Goal: Task Accomplishment & Management: Complete application form

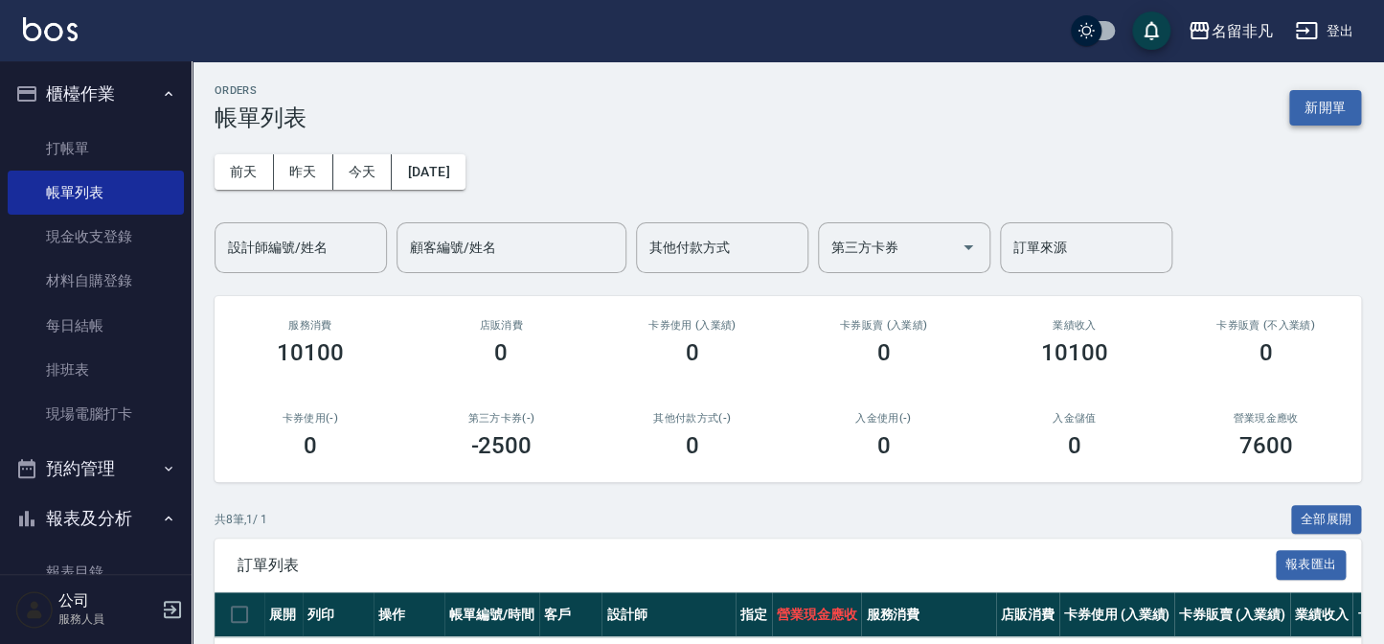
click at [1329, 104] on button "新開單" at bounding box center [1325, 107] width 72 height 35
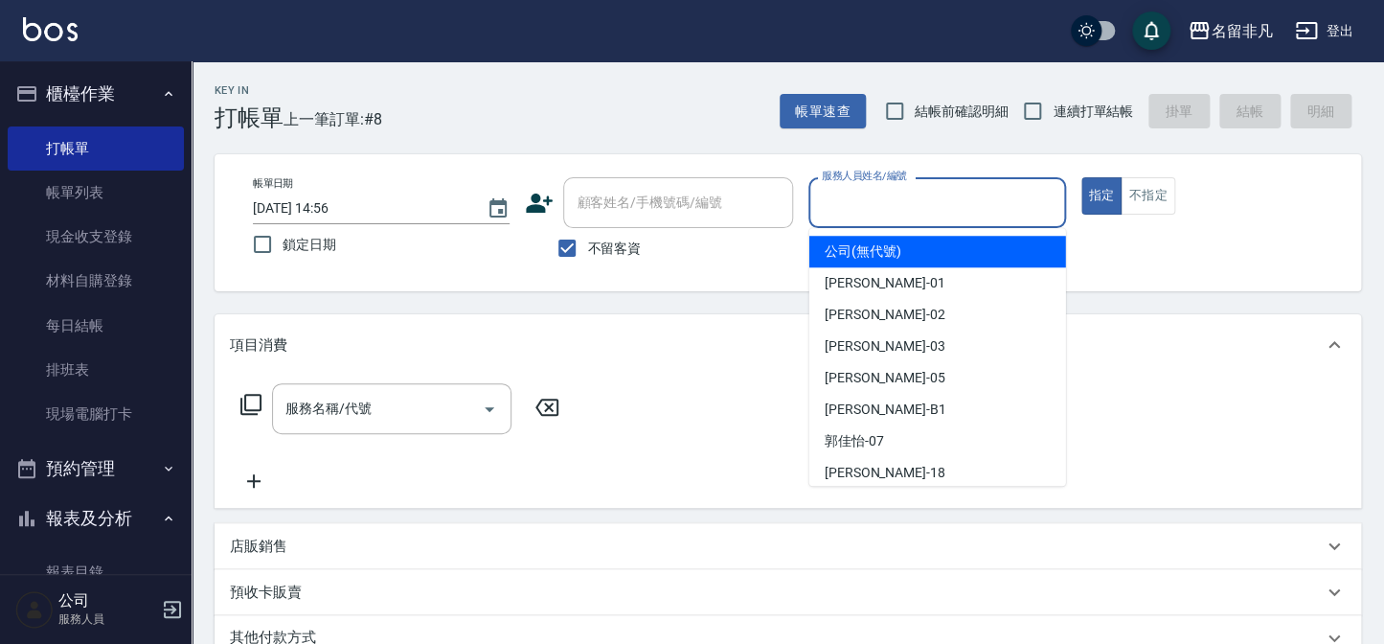
click at [887, 211] on input "服務人員姓名/編號" at bounding box center [936, 203] width 239 height 34
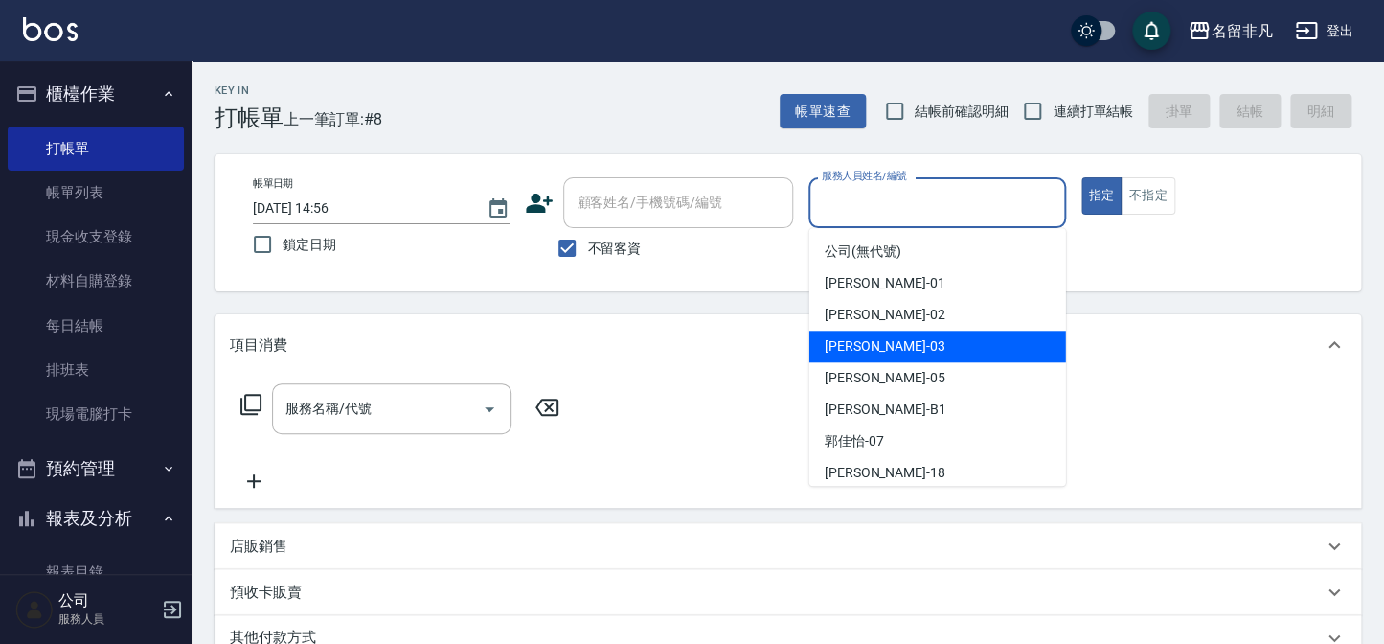
click at [886, 347] on div "[PERSON_NAME] -03" at bounding box center [937, 346] width 257 height 32
type input "[PERSON_NAME]-03"
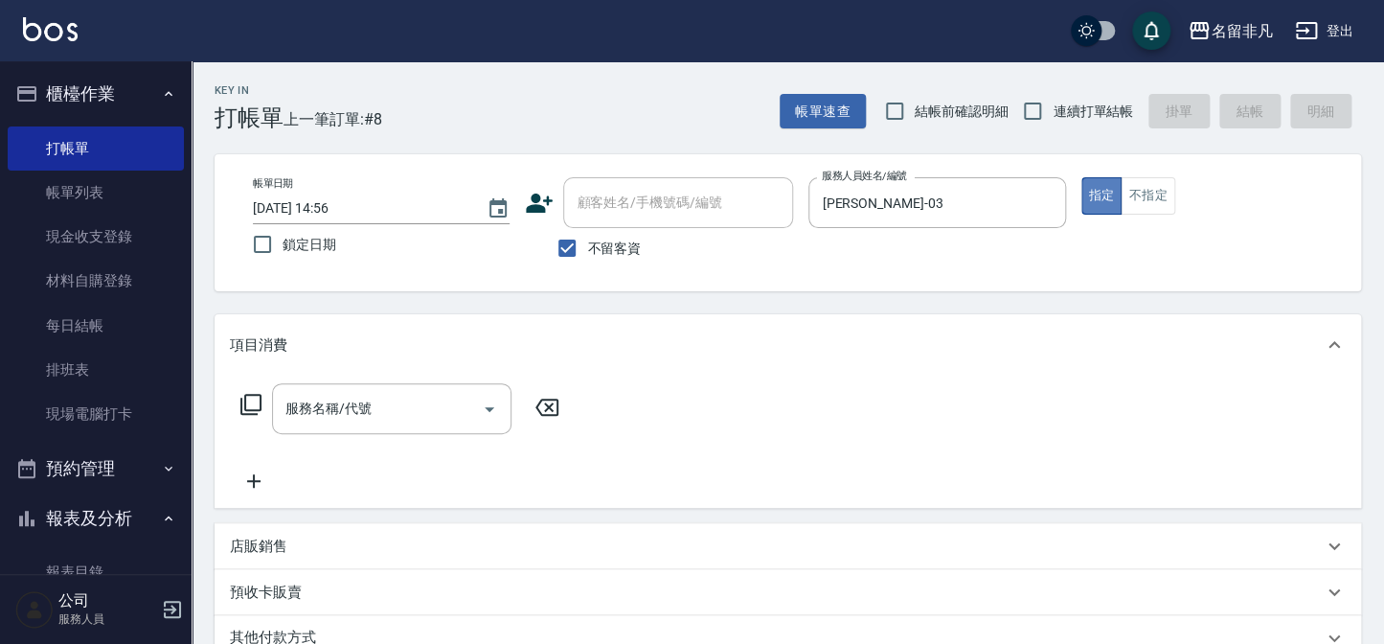
click at [1095, 201] on button "指定" at bounding box center [1101, 195] width 41 height 37
click at [259, 399] on icon at bounding box center [250, 404] width 23 height 23
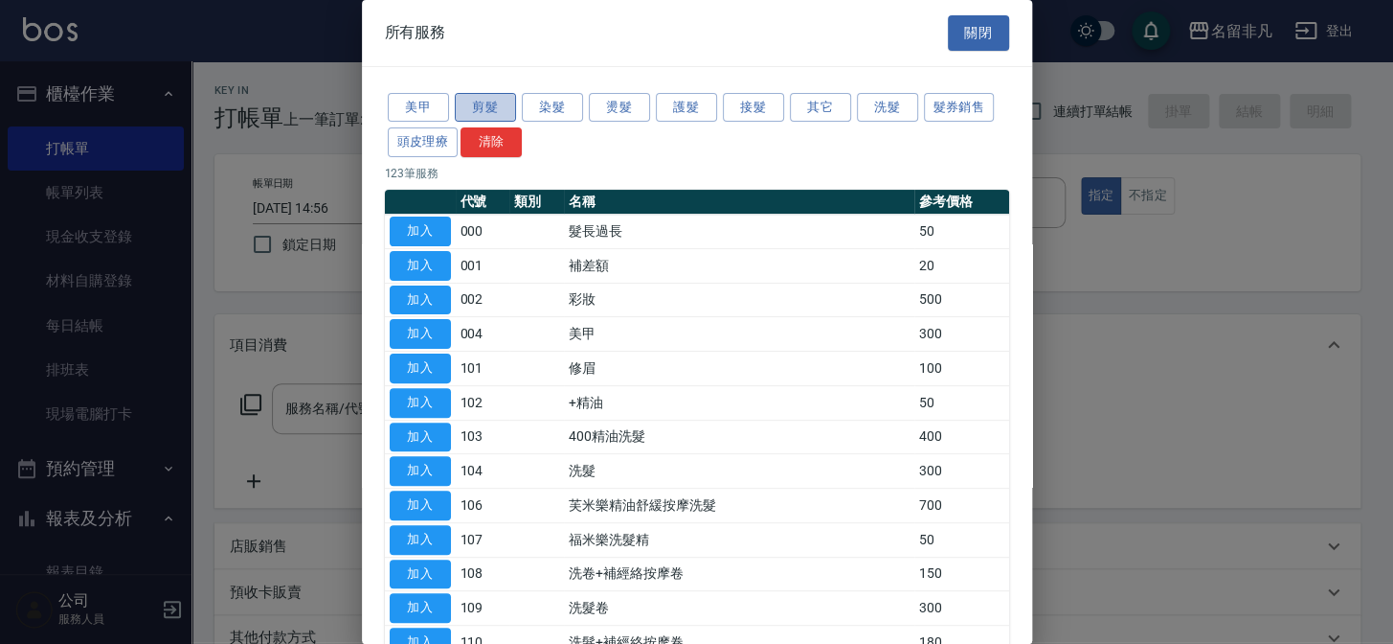
click at [493, 109] on button "剪髮" at bounding box center [485, 108] width 61 height 30
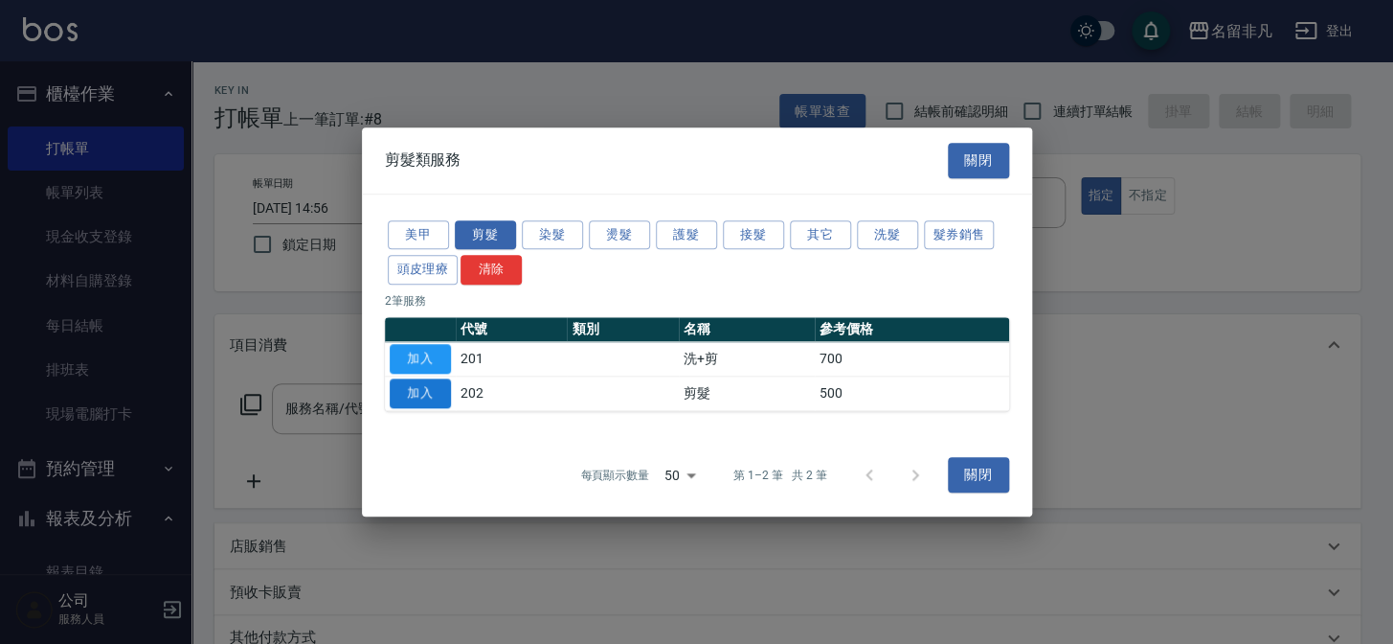
click at [415, 391] on button "加入" at bounding box center [420, 393] width 61 height 30
type input "剪髮(202)"
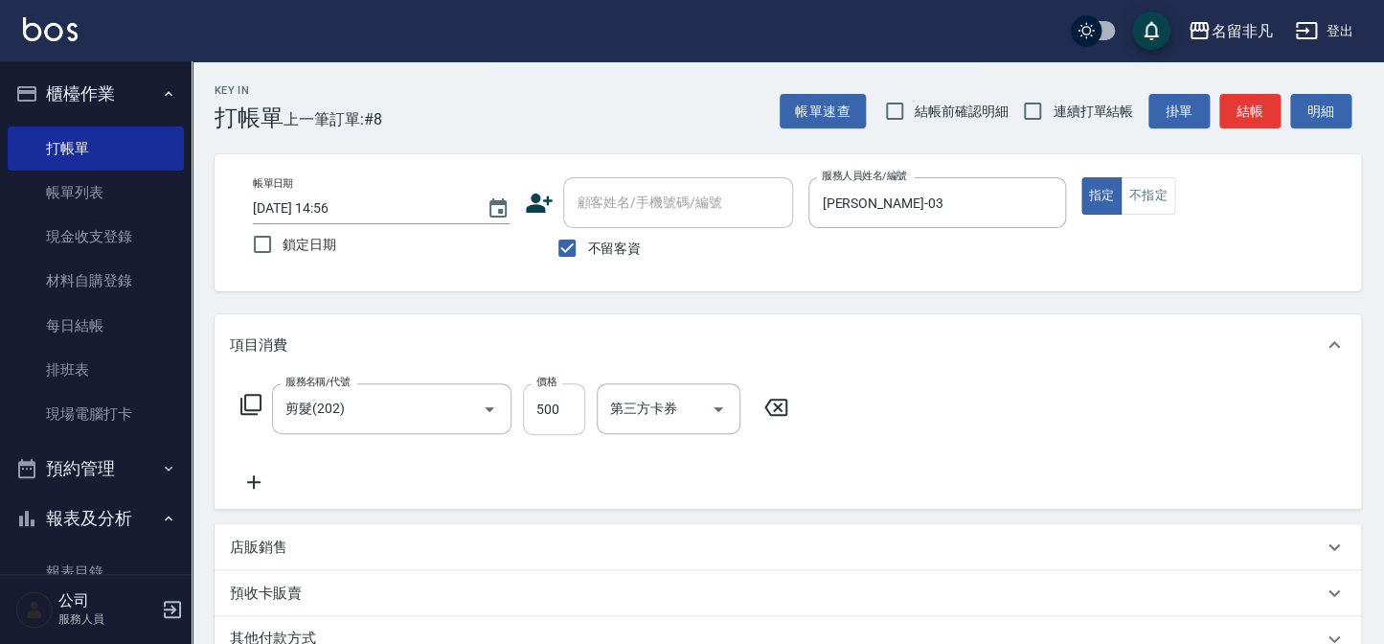
click at [542, 400] on input "500" at bounding box center [554, 409] width 62 height 52
click at [542, 402] on input "6600" at bounding box center [554, 409] width 62 height 52
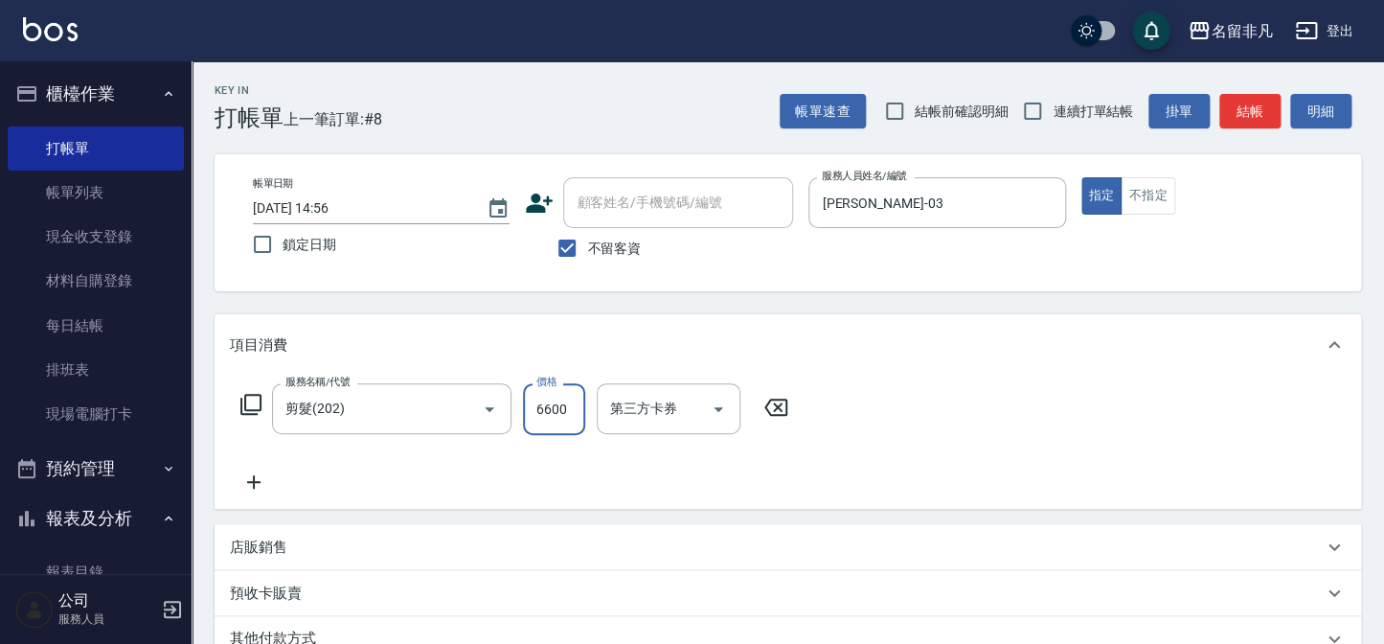
click at [542, 402] on input "6600" at bounding box center [554, 409] width 62 height 52
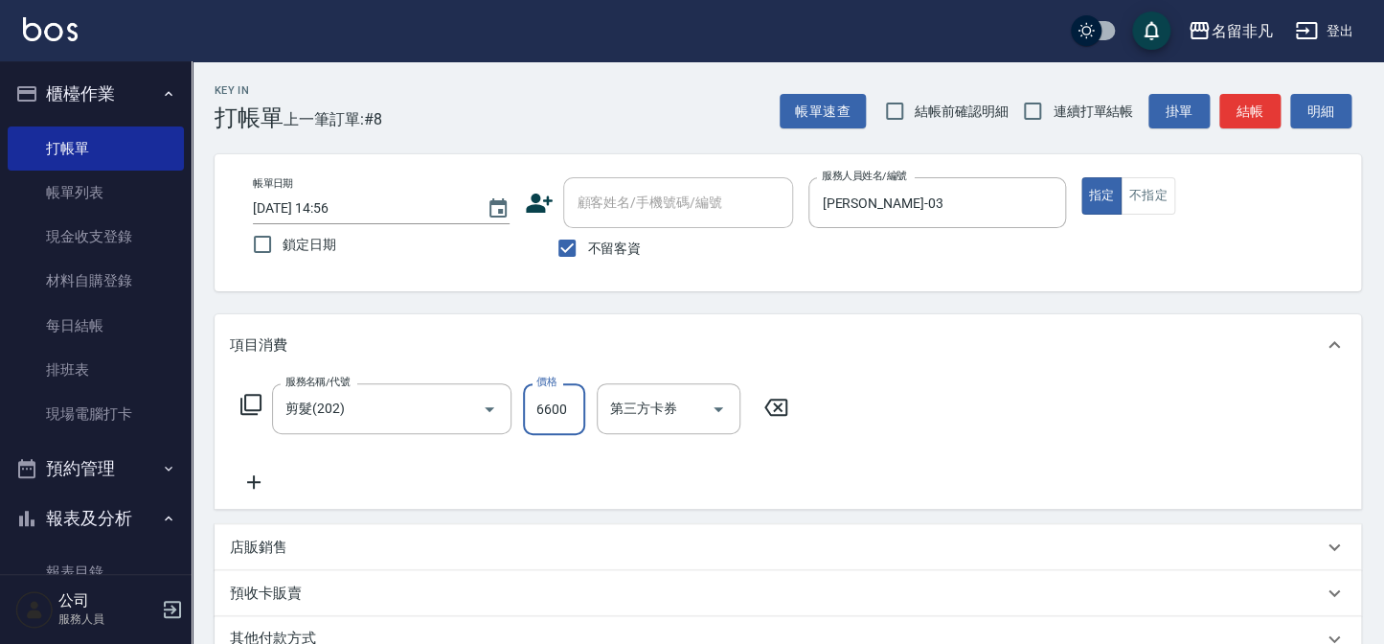
click at [542, 402] on input "6600" at bounding box center [554, 409] width 62 height 52
click at [545, 407] on input "6600" at bounding box center [554, 409] width 62 height 52
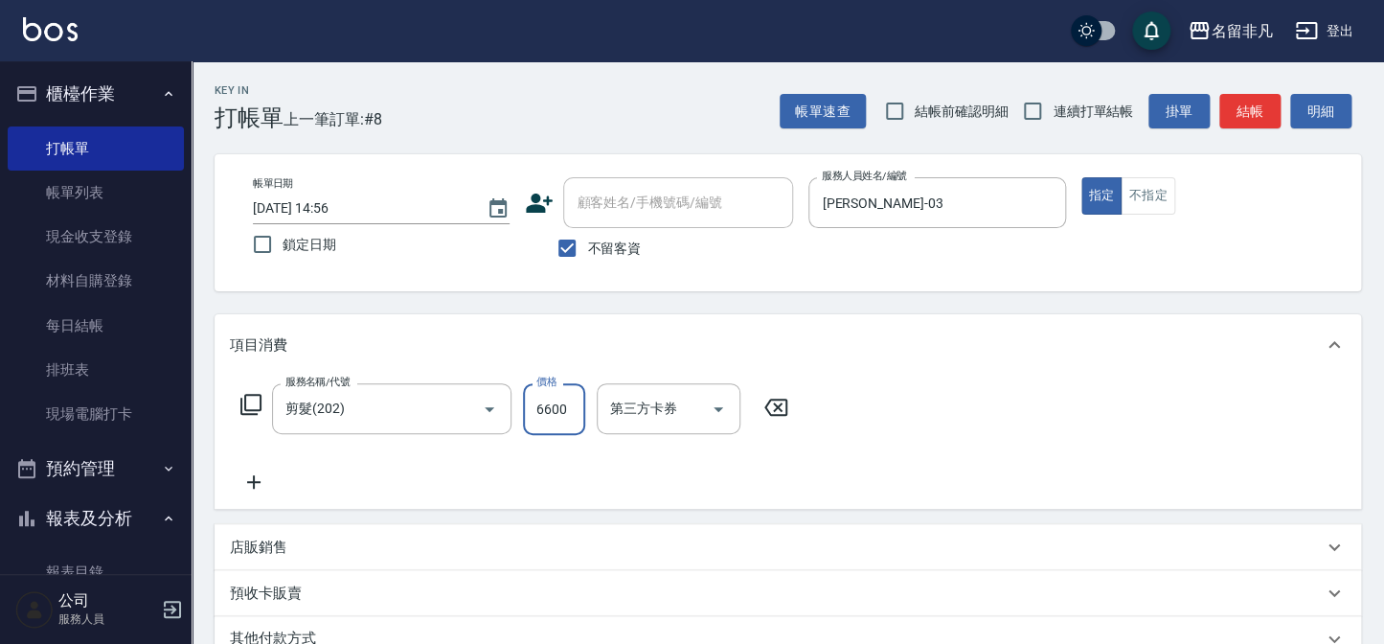
click at [545, 407] on input "6600" at bounding box center [554, 409] width 62 height 52
type input "600"
click at [1085, 182] on button "指定" at bounding box center [1101, 195] width 41 height 37
click at [1104, 197] on button "指定" at bounding box center [1101, 195] width 41 height 37
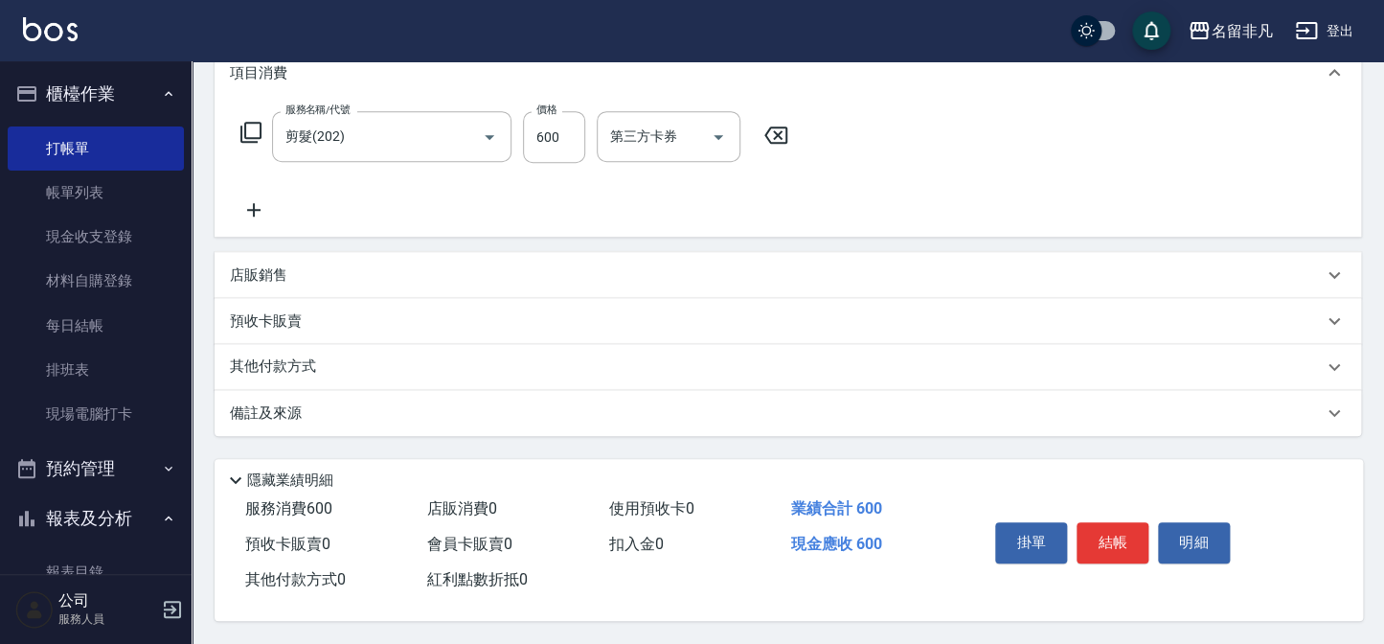
scroll to position [277, 0]
click at [1102, 524] on button "結帳" at bounding box center [1112, 542] width 72 height 40
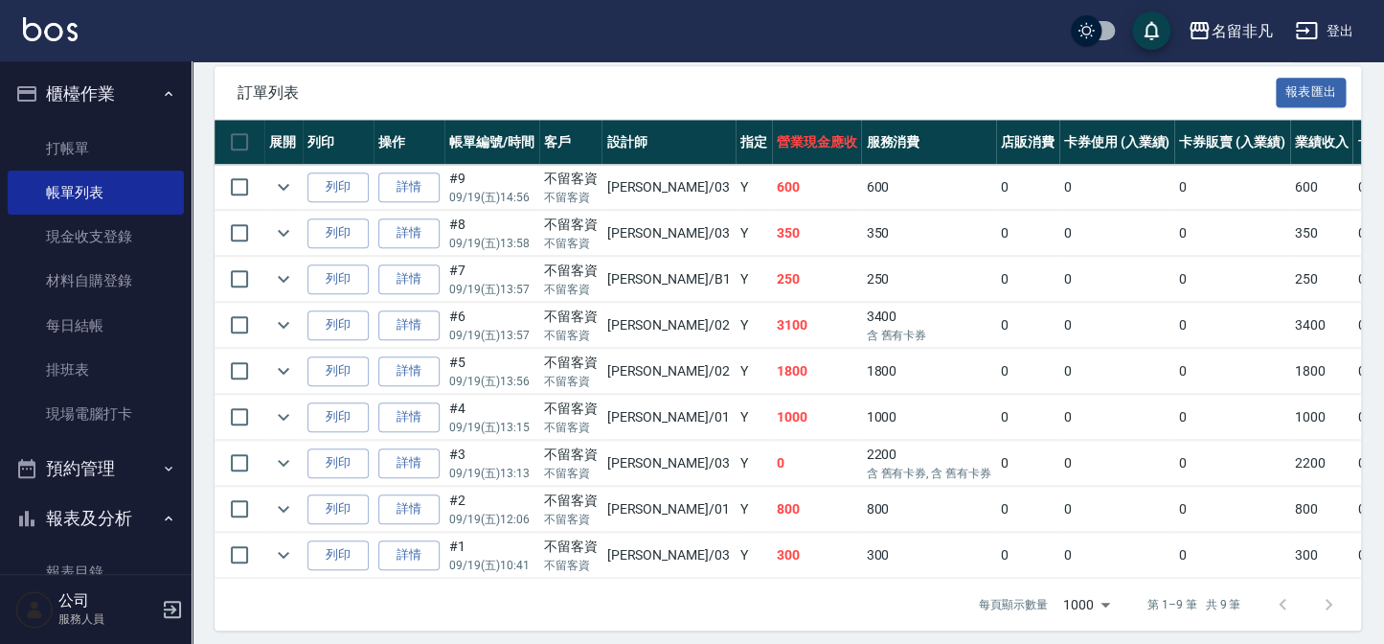
scroll to position [492, 0]
